Goal: Transaction & Acquisition: Purchase product/service

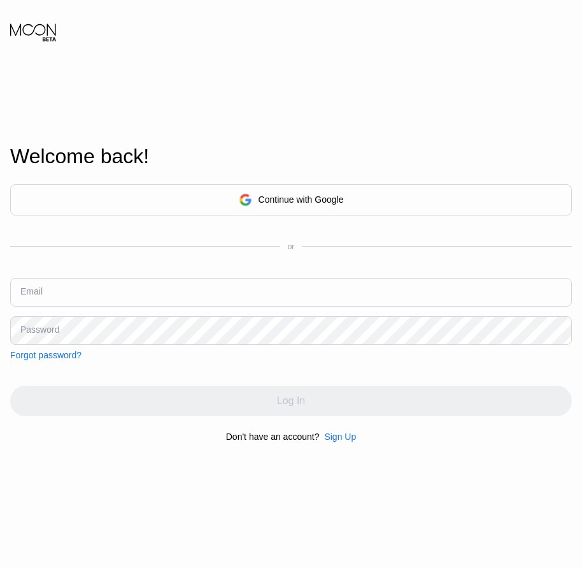
click at [349, 435] on div "Sign Up" at bounding box center [340, 436] width 32 height 10
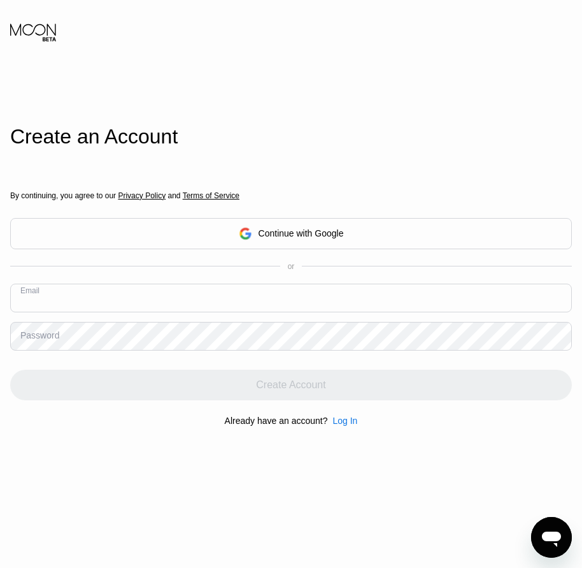
paste input "[EMAIL_ADDRESS][DOMAIN_NAME]"
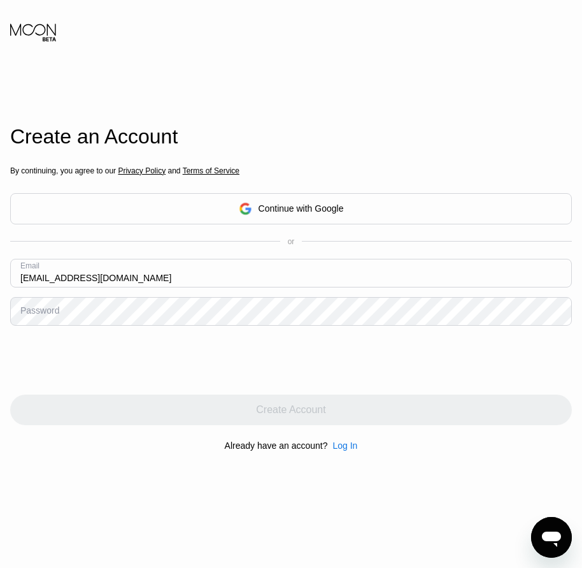
type input "[EMAIL_ADDRESS][DOMAIN_NAME]"
click at [34, 312] on div "Password" at bounding box center [39, 310] width 39 height 10
click at [38, 306] on div "Password" at bounding box center [291, 311] width 562 height 29
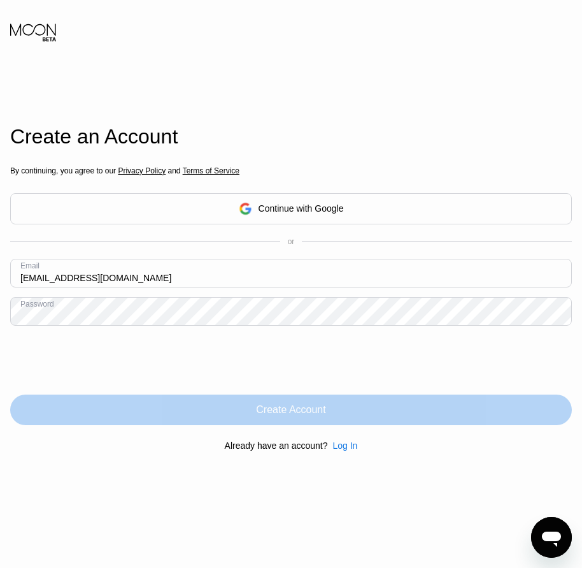
click at [315, 410] on div "Create Account" at bounding box center [290, 409] width 69 height 13
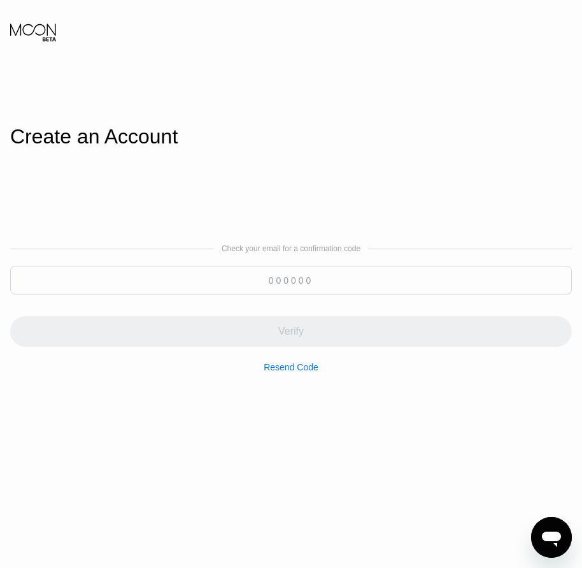
paste input "275847"
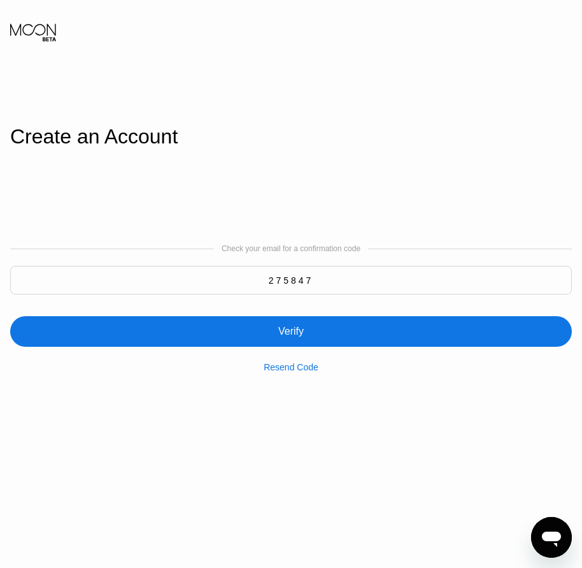
type input "275847"
click at [296, 328] on div "Verify" at bounding box center [290, 331] width 25 height 13
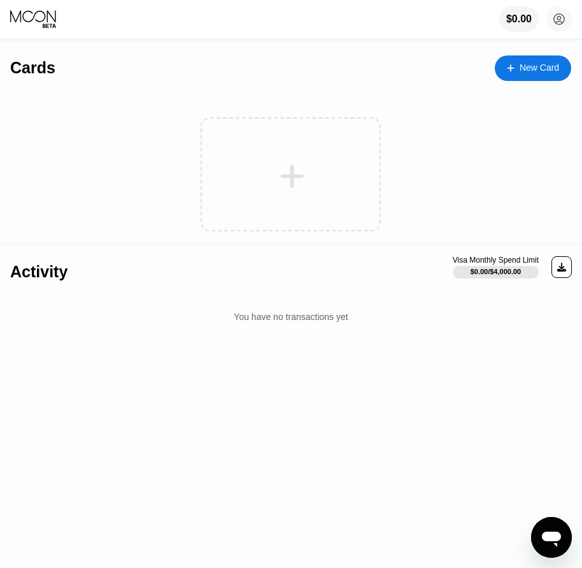
click at [542, 71] on div "New Card" at bounding box center [540, 67] width 40 height 11
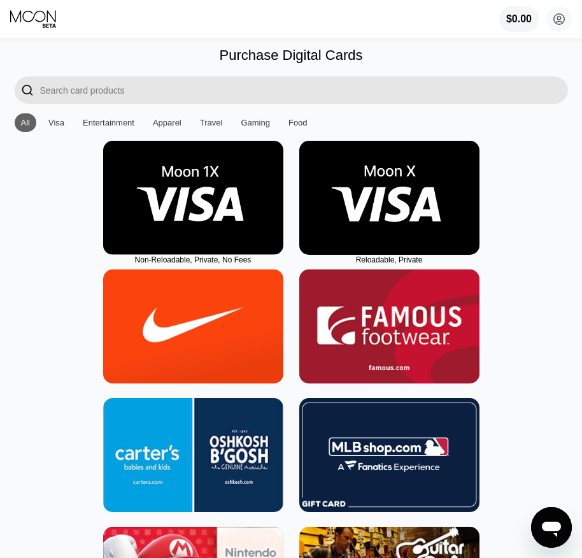
click at [401, 245] on img at bounding box center [389, 198] width 180 height 114
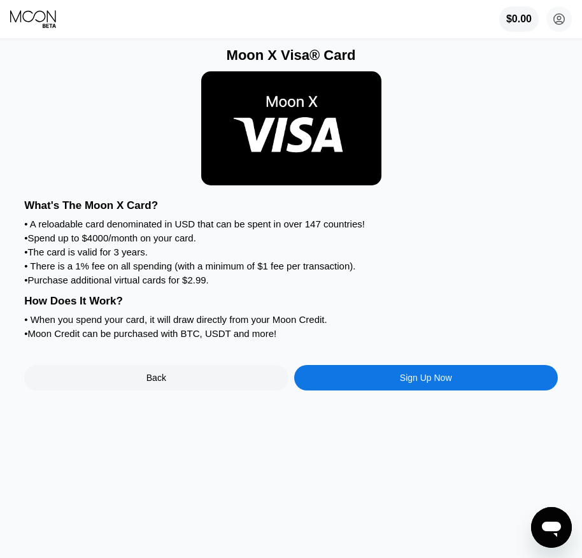
click at [435, 391] on div "Sign Up Now" at bounding box center [426, 377] width 264 height 25
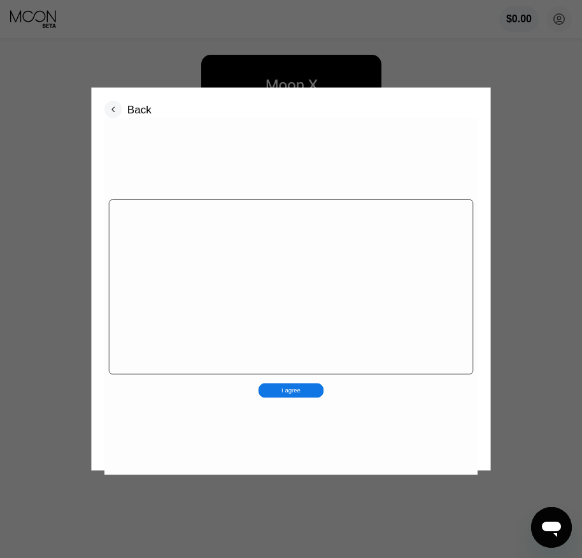
click at [440, 398] on div "I agree" at bounding box center [290, 297] width 373 height 357
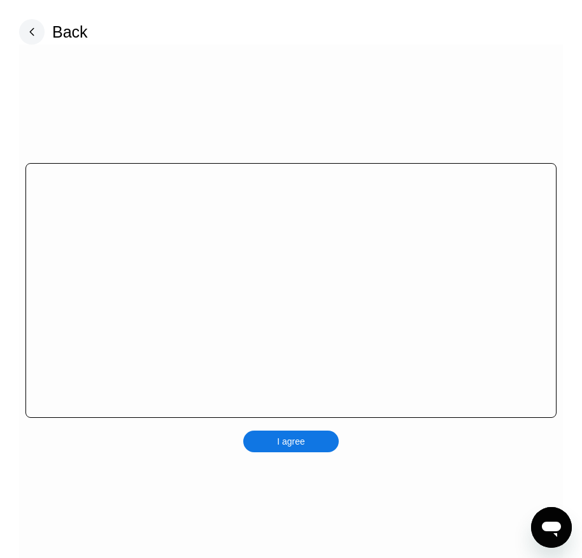
click at [320, 444] on div "I agree" at bounding box center [291, 442] width 96 height 22
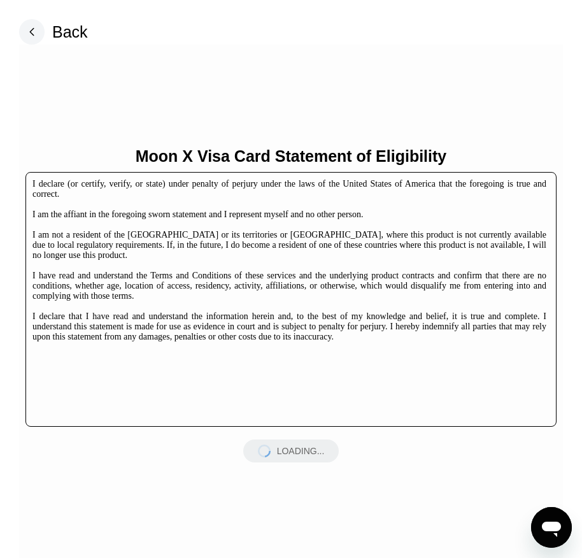
click at [320, 452] on div "LOADING..." at bounding box center [291, 451] width 96 height 23
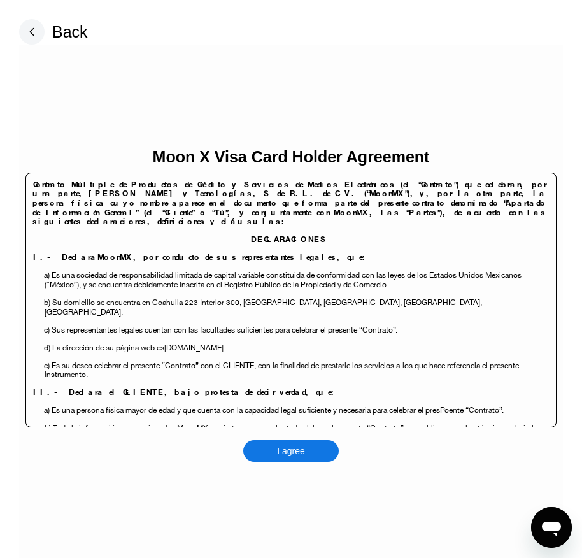
click at [320, 452] on div "I agree" at bounding box center [291, 451] width 96 height 22
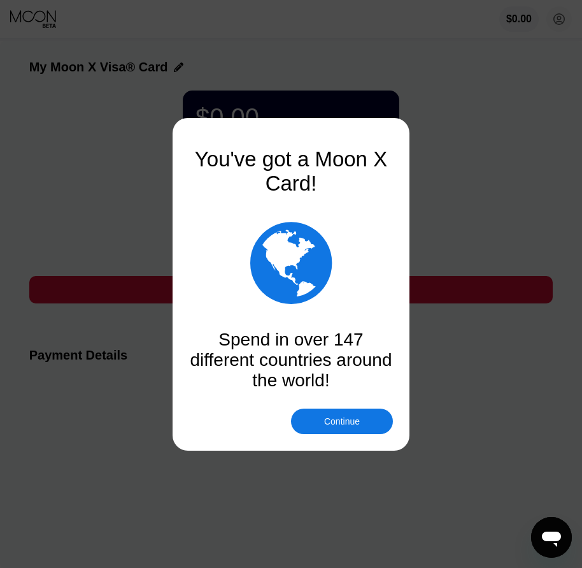
click at [342, 435] on div at bounding box center [296, 284] width 592 height 568
click at [348, 426] on div "Continue" at bounding box center [342, 421] width 36 height 10
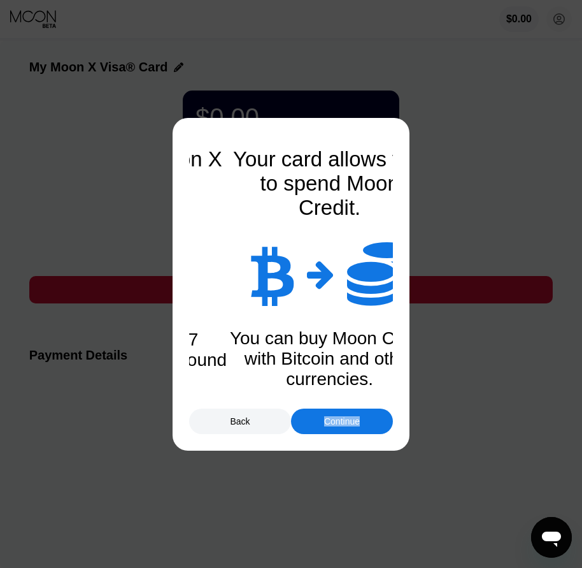
click at [348, 426] on div "Continue" at bounding box center [342, 421] width 36 height 10
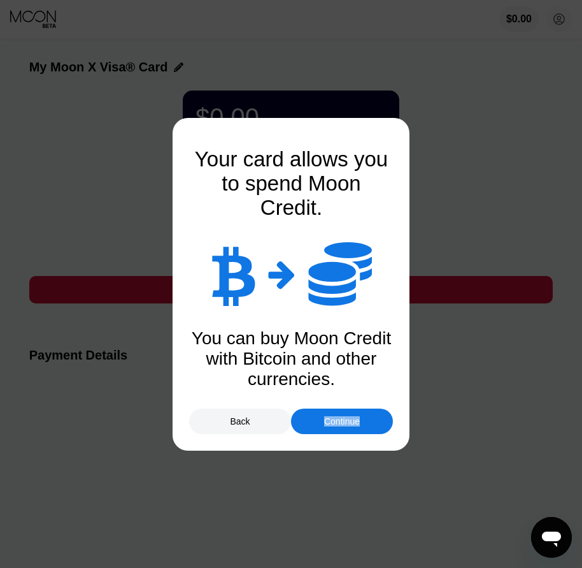
click at [348, 426] on div "Continue" at bounding box center [342, 421] width 36 height 10
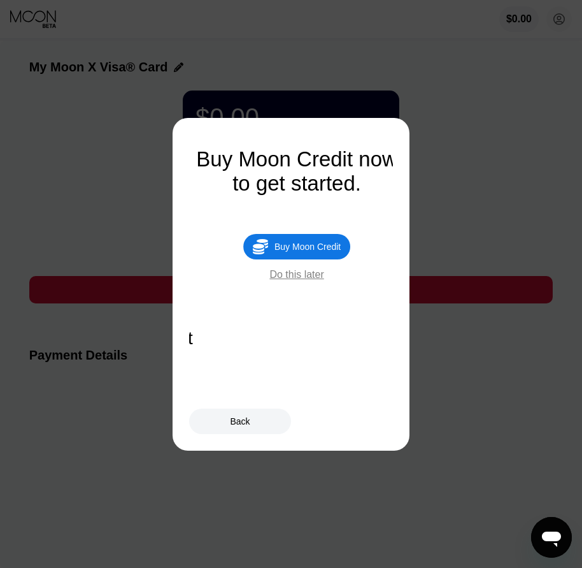
click at [316, 252] on div "Buy Moon Credit" at bounding box center [308, 246] width 66 height 10
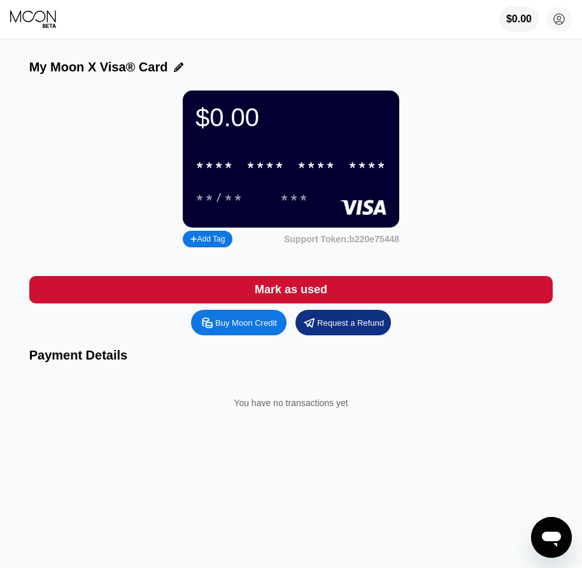
type input "0"
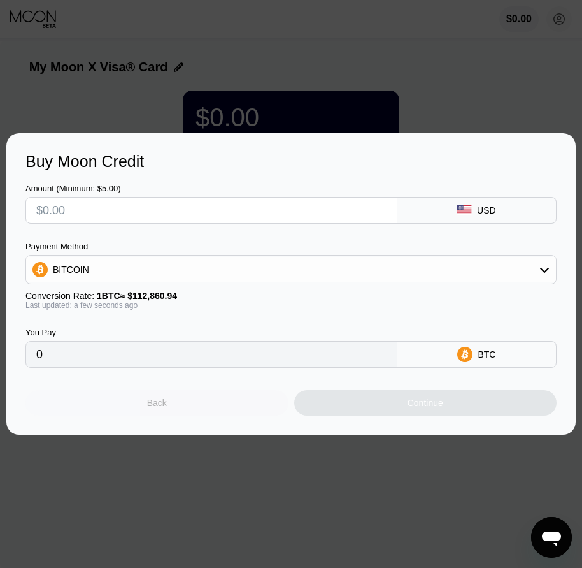
click at [219, 402] on div "Back" at bounding box center [156, 402] width 263 height 25
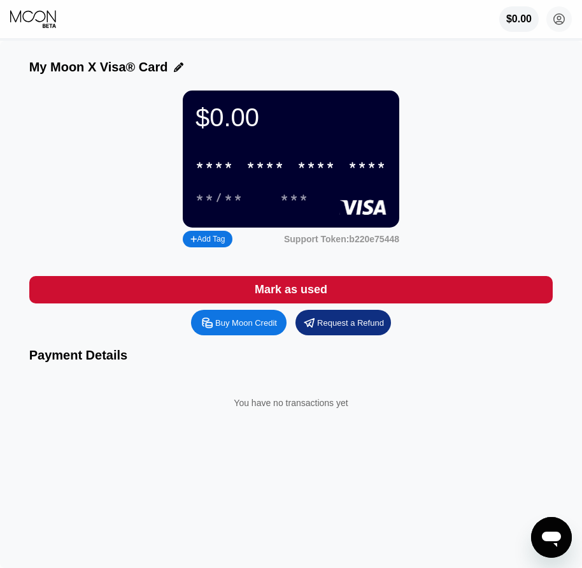
click at [558, 21] on circle at bounding box center [559, 18] width 25 height 25
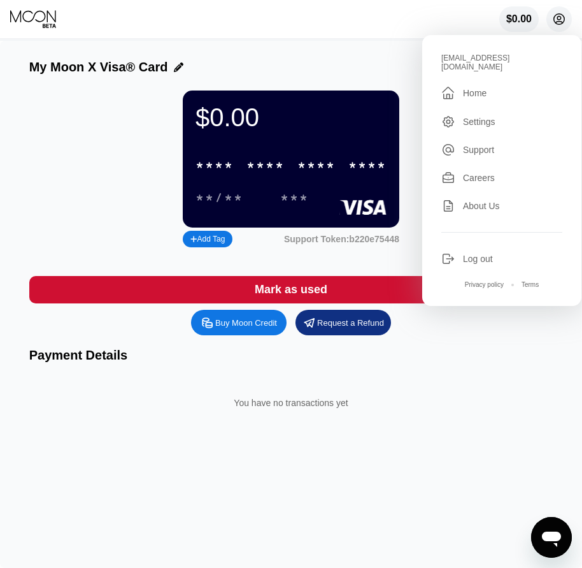
click at [558, 21] on circle at bounding box center [559, 18] width 25 height 25
